Goal: Navigation & Orientation: Find specific page/section

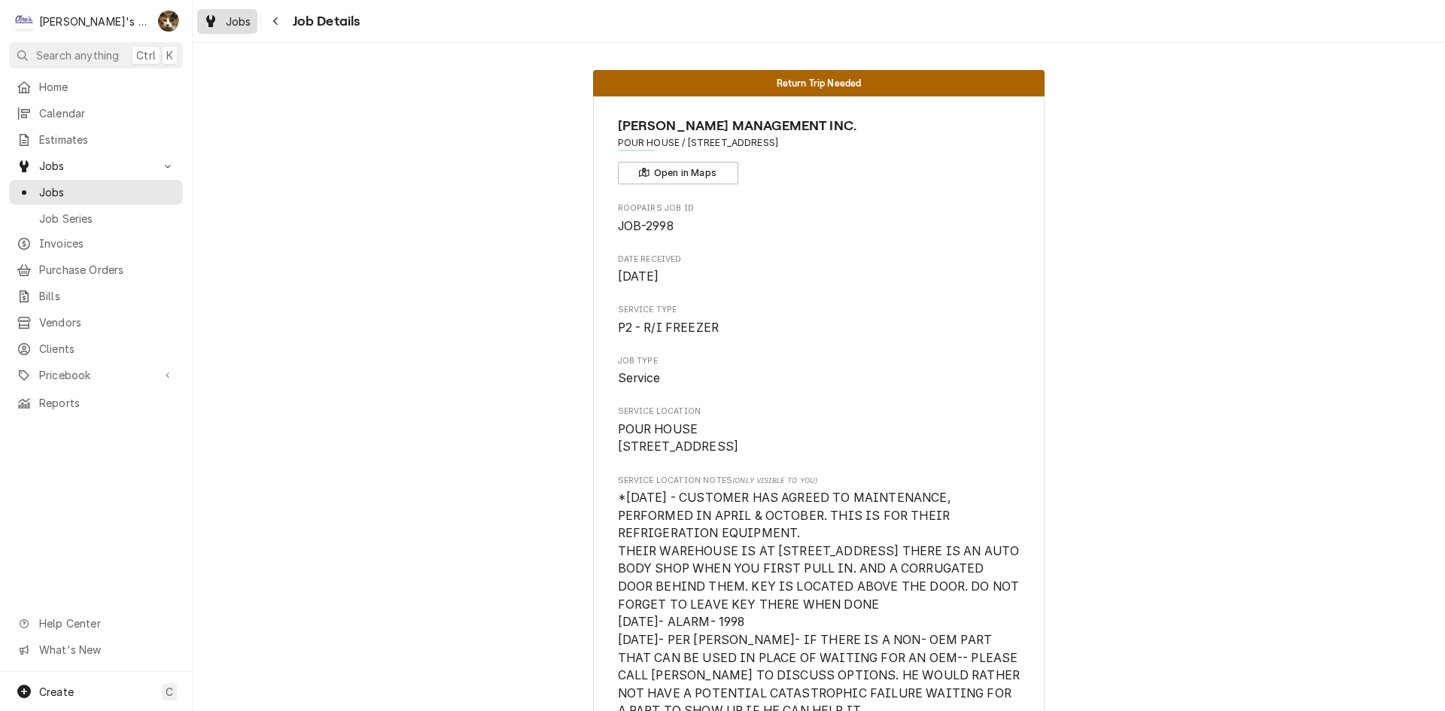
click at [233, 26] on span "Jobs" at bounding box center [239, 22] width 26 height 16
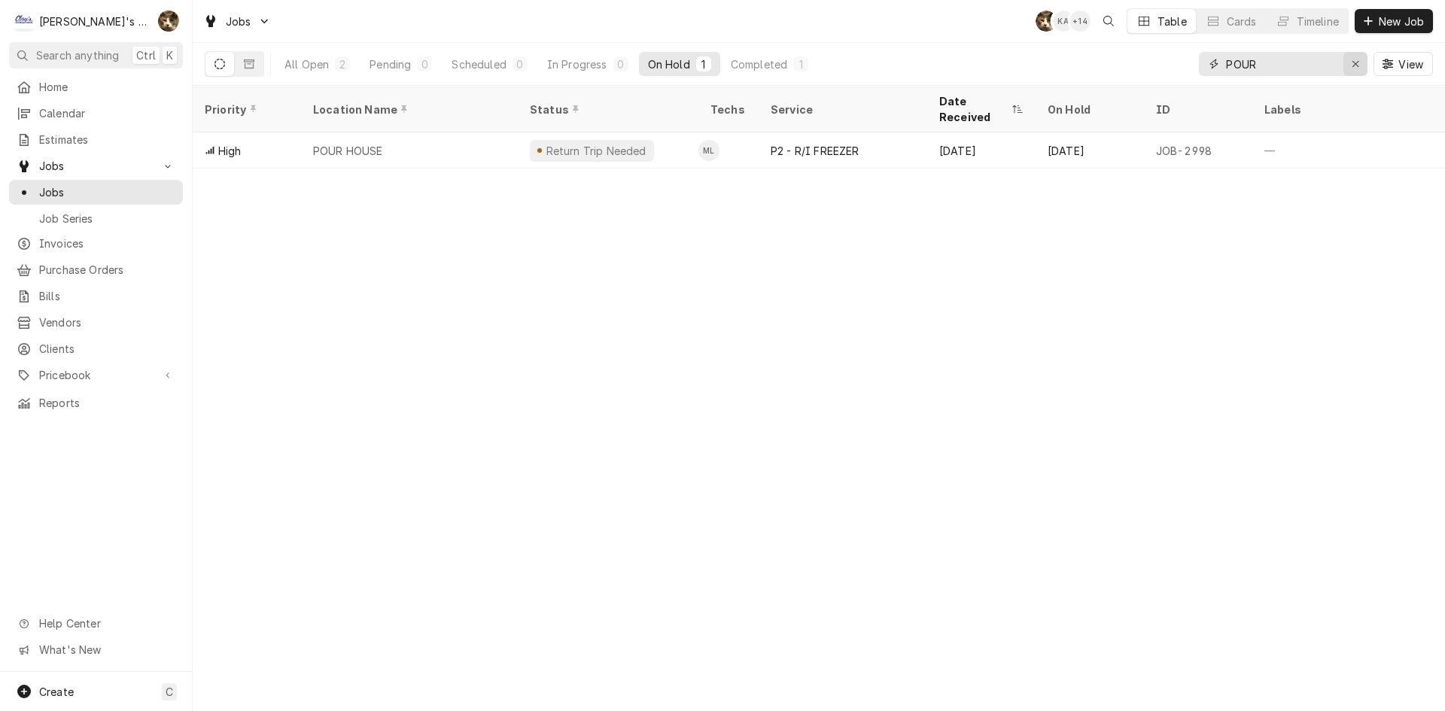
click at [1361, 59] on div "Erase input" at bounding box center [1355, 63] width 15 height 15
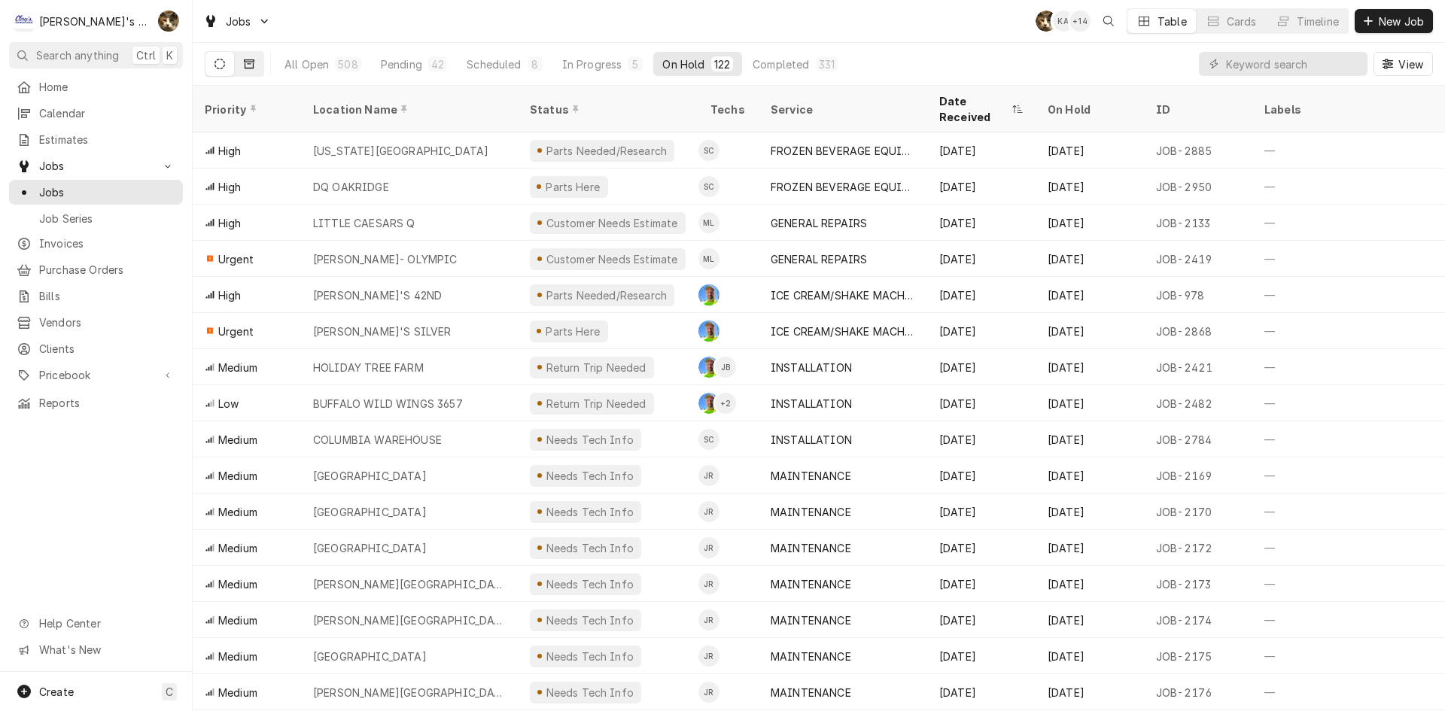
click at [254, 63] on icon "Dynamic Content Wrapper" at bounding box center [249, 63] width 11 height 9
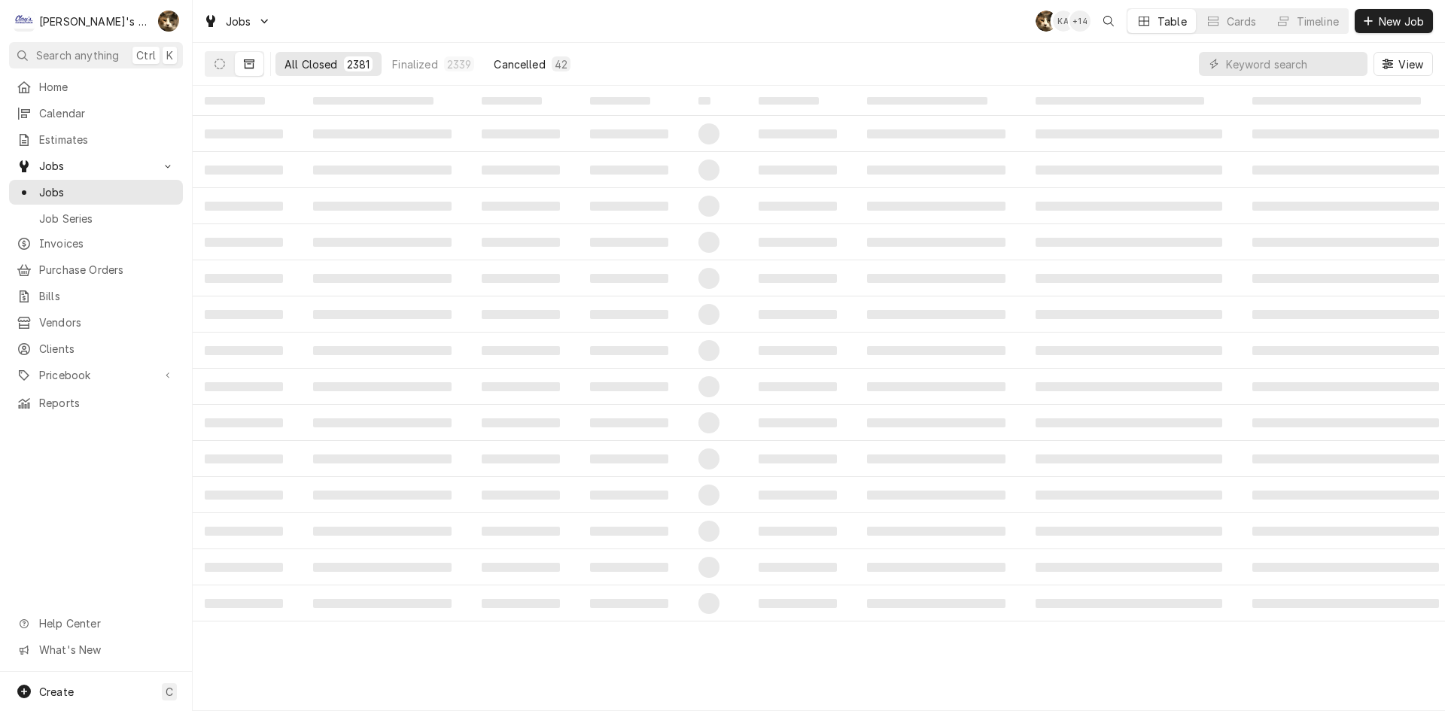
click at [555, 68] on div "42" at bounding box center [561, 64] width 13 height 16
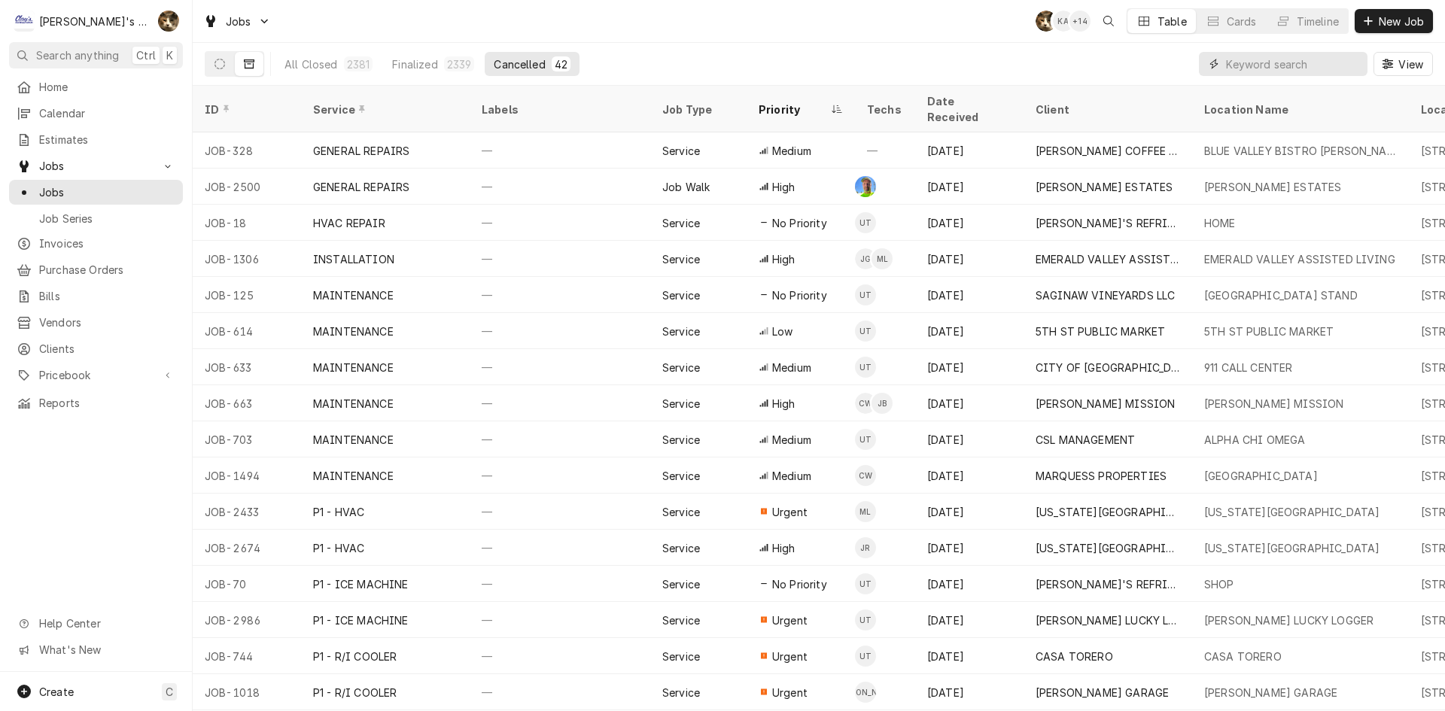
click at [1250, 65] on input "Dynamic Content Wrapper" at bounding box center [1293, 64] width 134 height 24
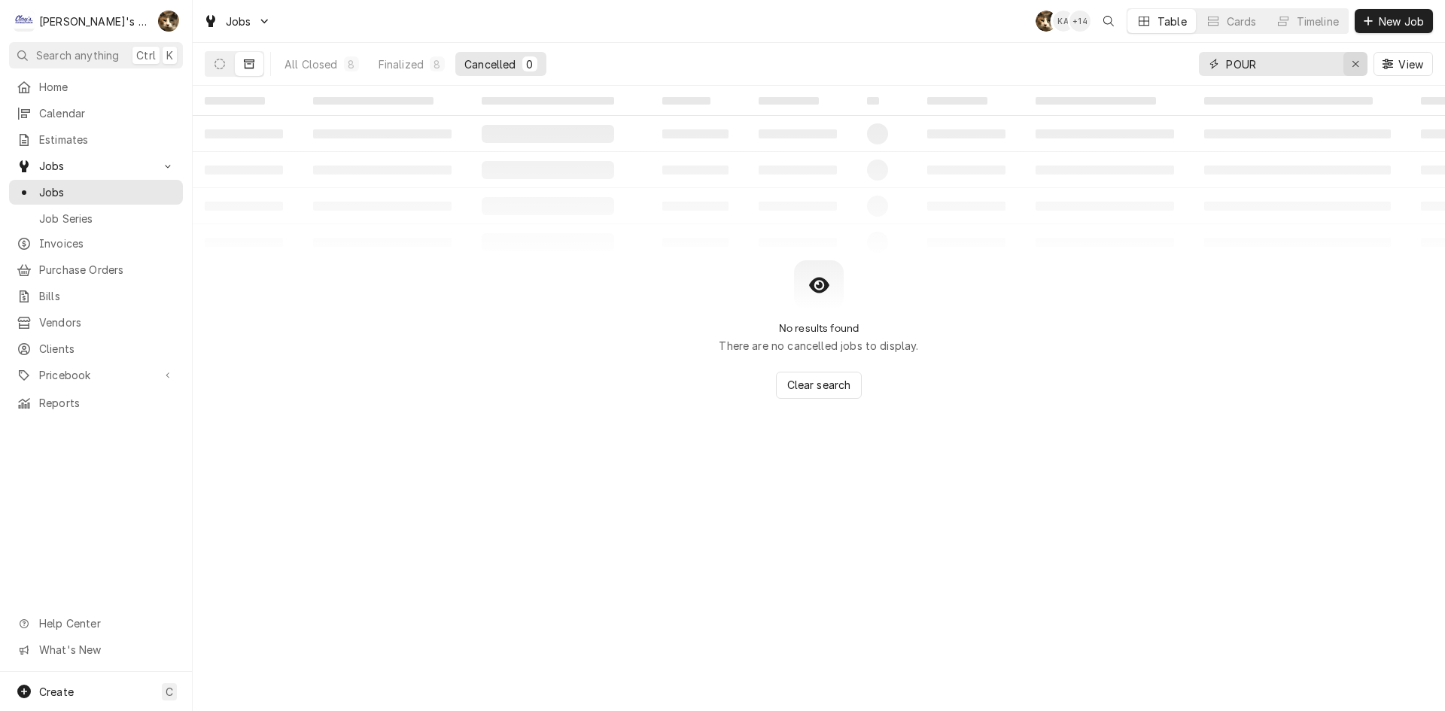
type input "POUR"
click at [1355, 62] on icon "Erase input" at bounding box center [1355, 64] width 8 height 11
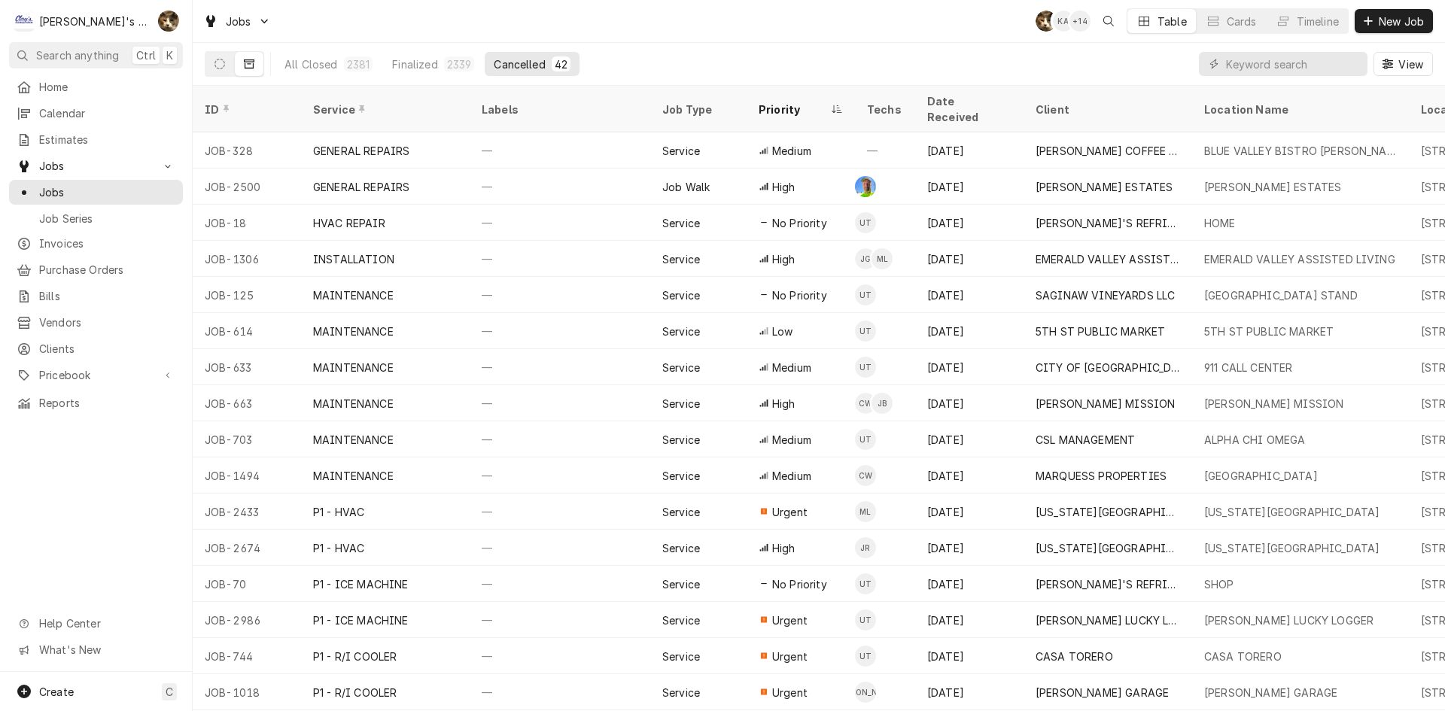
click at [200, 61] on div "All Closed 2381 Finalized 2339 Cancelled 42 View" at bounding box center [819, 64] width 1252 height 43
click at [208, 62] on button "Dynamic Content Wrapper" at bounding box center [219, 64] width 29 height 24
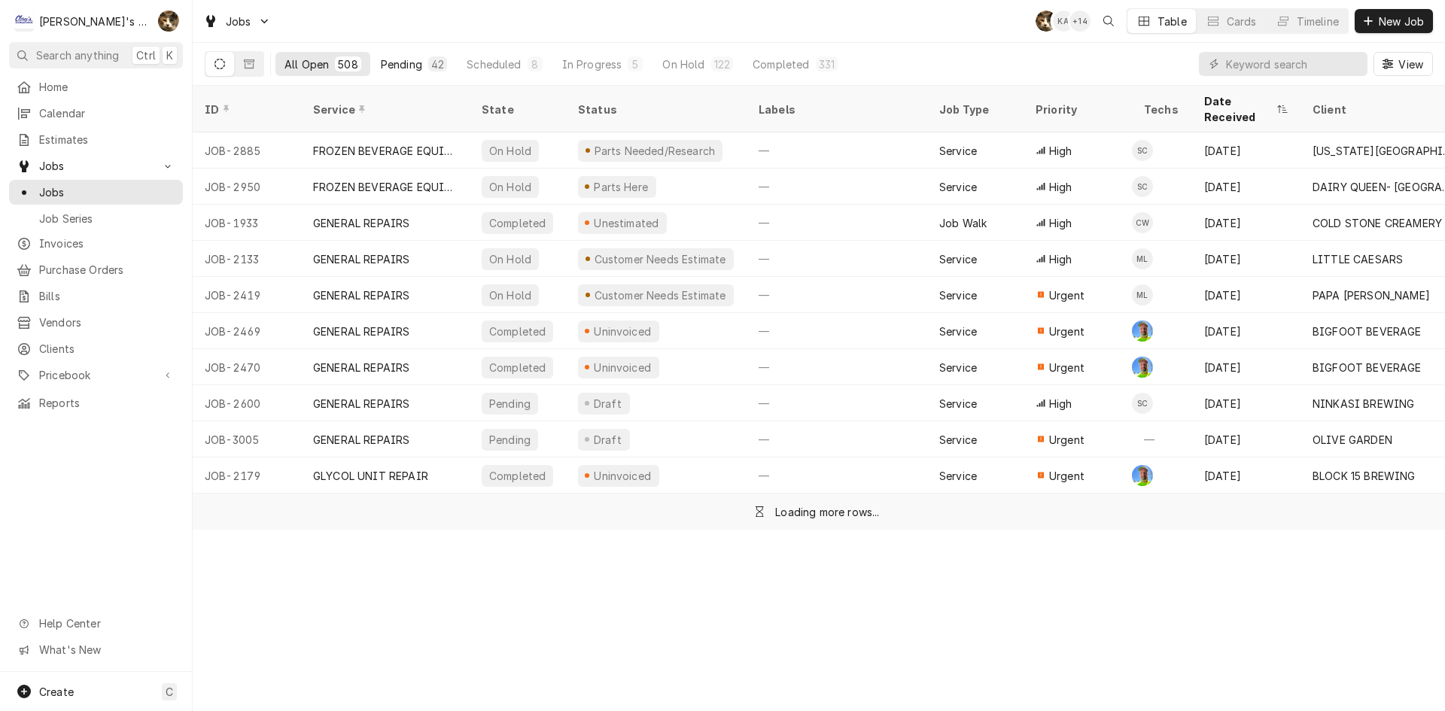
click at [442, 72] on button "Pending 42" at bounding box center [414, 64] width 84 height 24
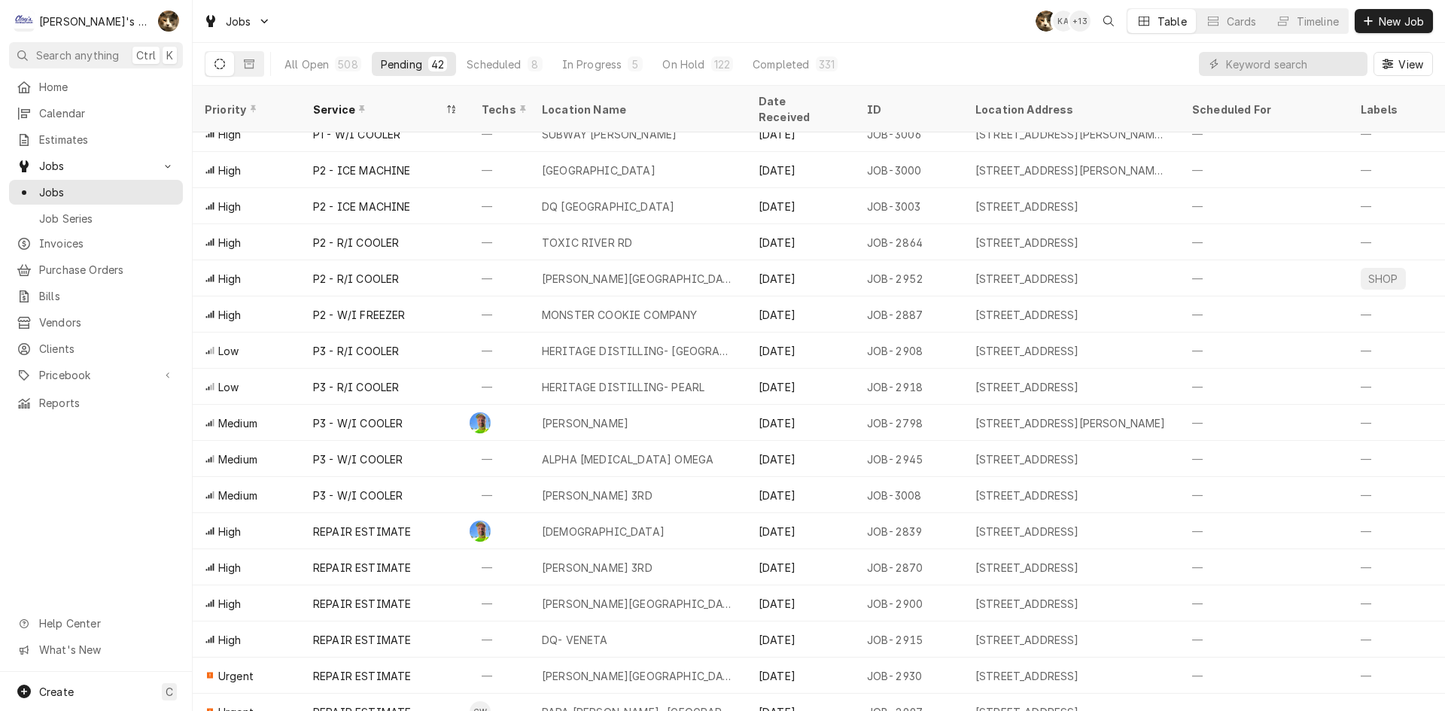
scroll to position [932, 0]
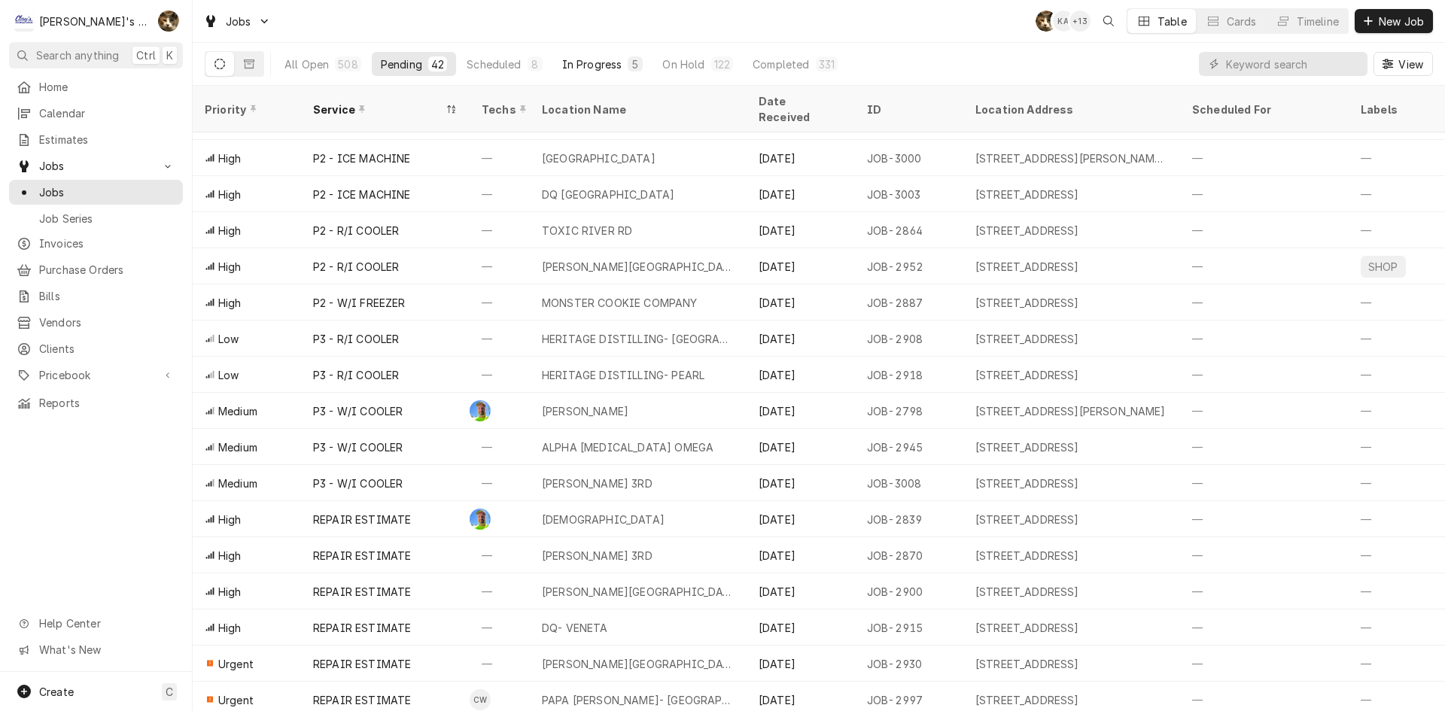
click at [644, 63] on button "In Progress 5" at bounding box center [602, 64] width 99 height 24
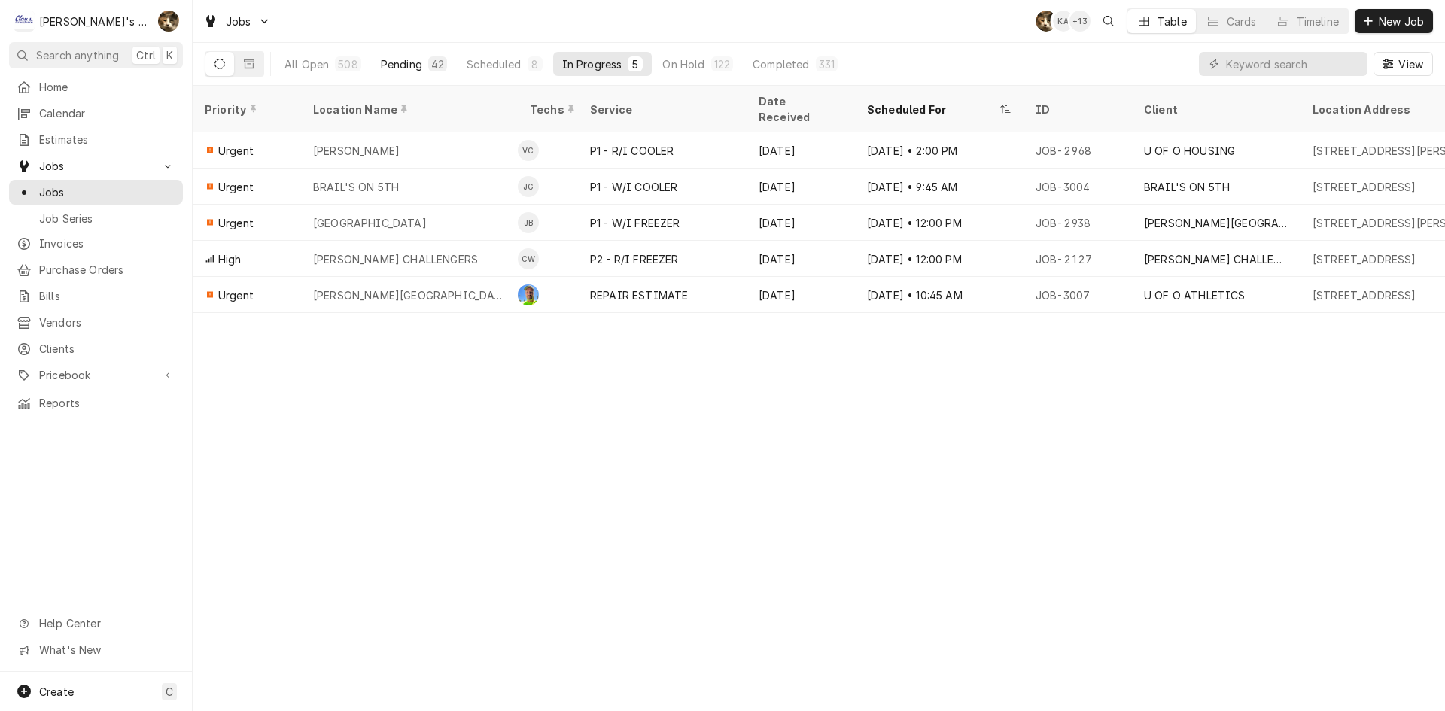
click at [418, 65] on div "Pending" at bounding box center [401, 64] width 41 height 16
